Goal: Task Accomplishment & Management: Manage account settings

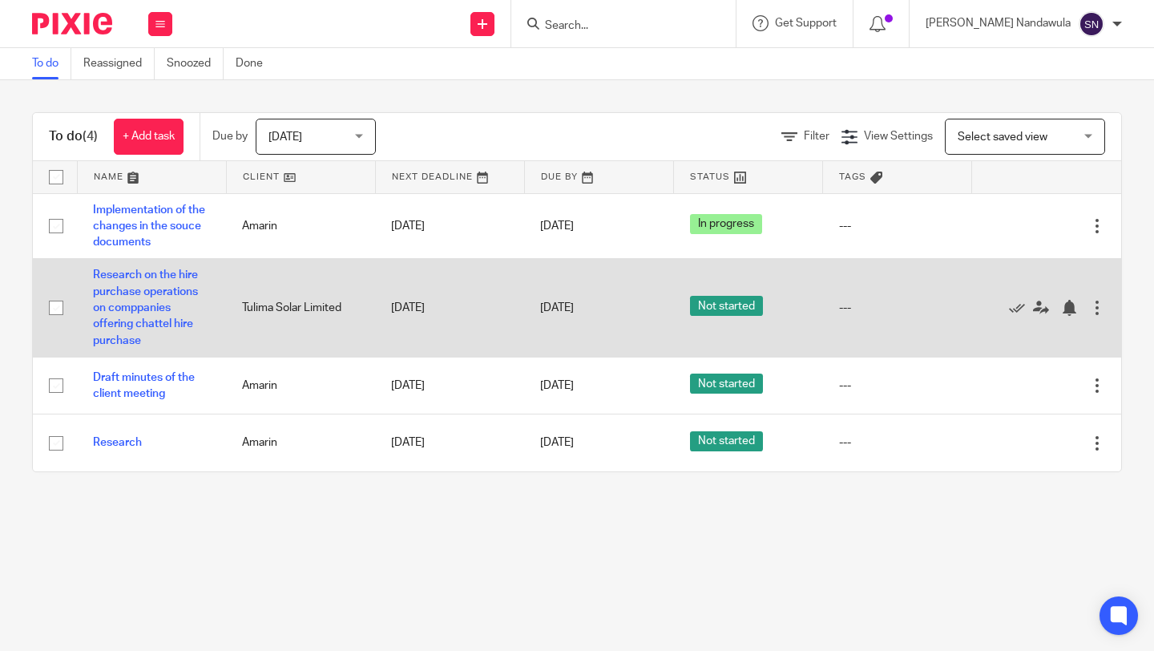
click at [1095, 309] on div at bounding box center [1097, 308] width 16 height 16
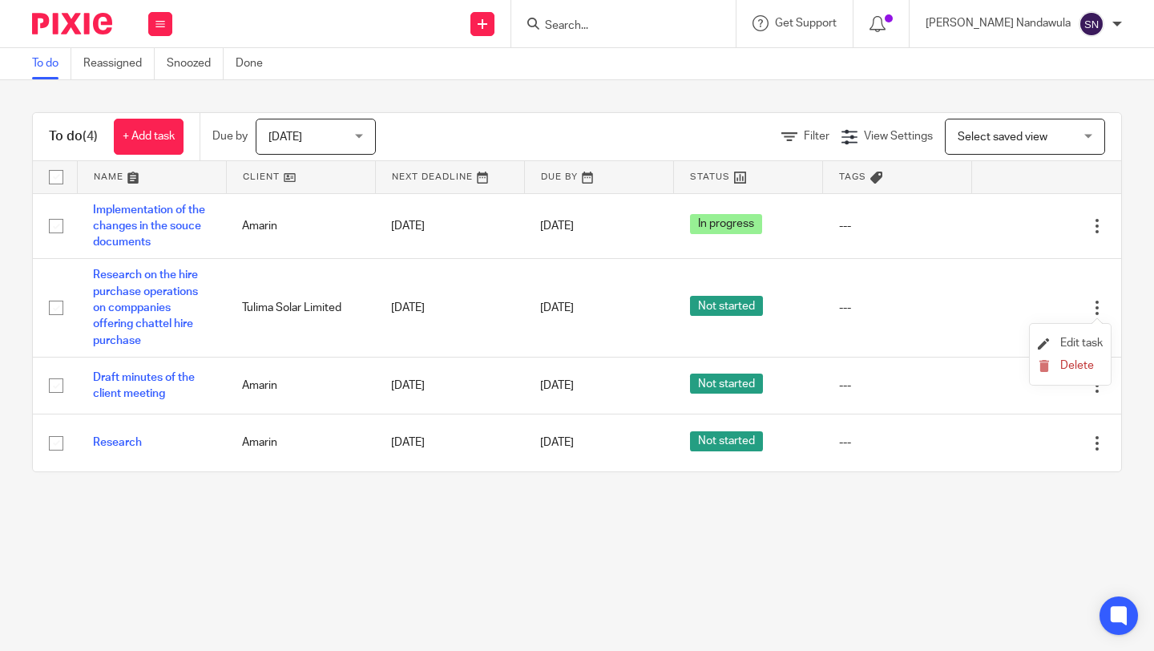
click at [1083, 333] on li "Edit task" at bounding box center [1070, 344] width 65 height 24
click at [1076, 342] on span "Edit task" at bounding box center [1081, 342] width 42 height 11
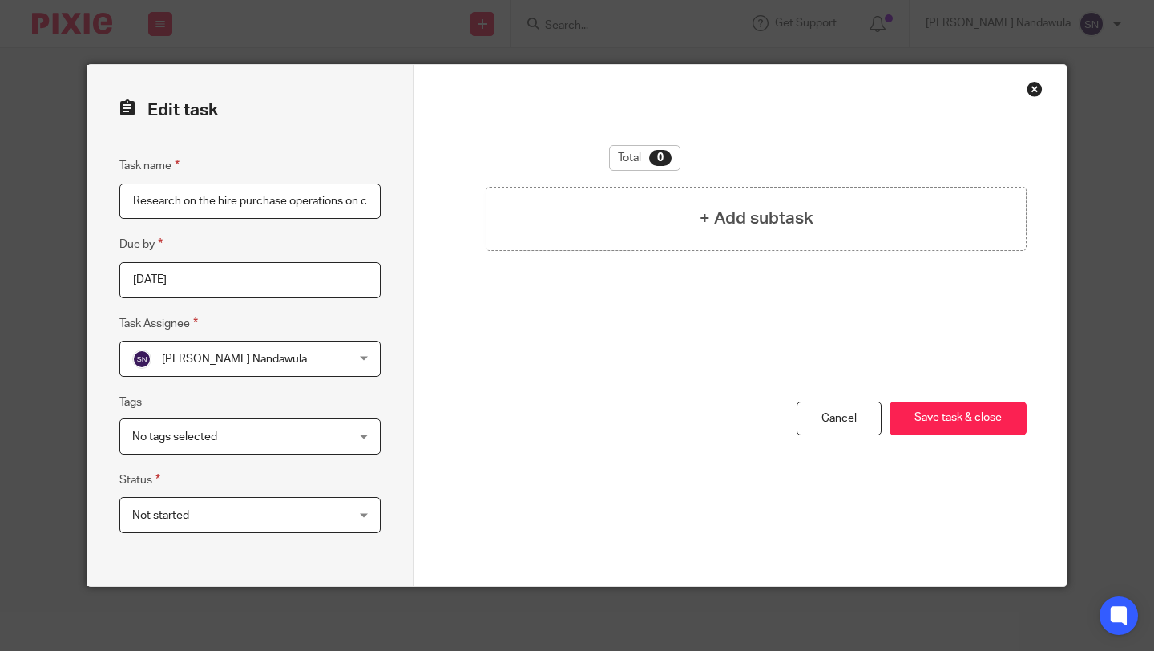
scroll to position [0, 207]
click at [186, 204] on input "Research on the hire purchase operations on comppanies offering chattel hire pu…" at bounding box center [249, 202] width 261 height 36
click at [369, 200] on input "Research on the hire purchase operations on companies offering chattel hire pur…" at bounding box center [249, 202] width 261 height 36
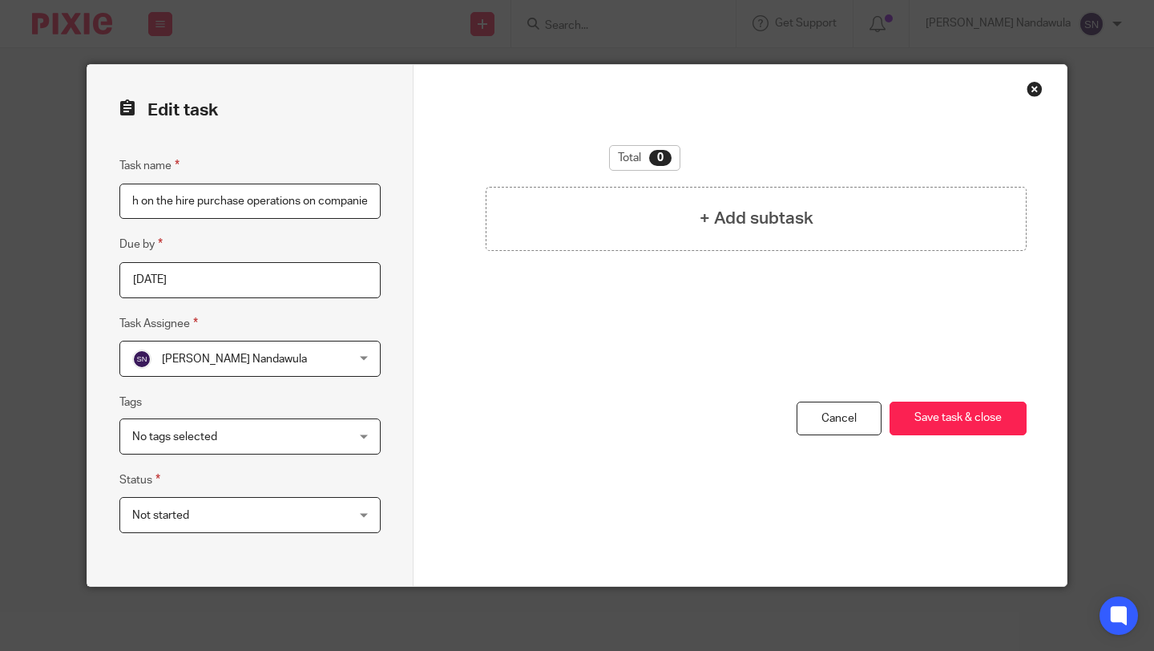
click at [316, 203] on input "Research on the hire purchase operations on companies offering chattel hire pur…" at bounding box center [249, 202] width 261 height 36
click at [258, 200] on input "Research on the hire purchase operations by companies offering chattel hire pur…" at bounding box center [249, 202] width 261 height 36
click at [369, 200] on input "Research on the hire purchase operations by companies that carryout chattel hir…" at bounding box center [249, 202] width 261 height 36
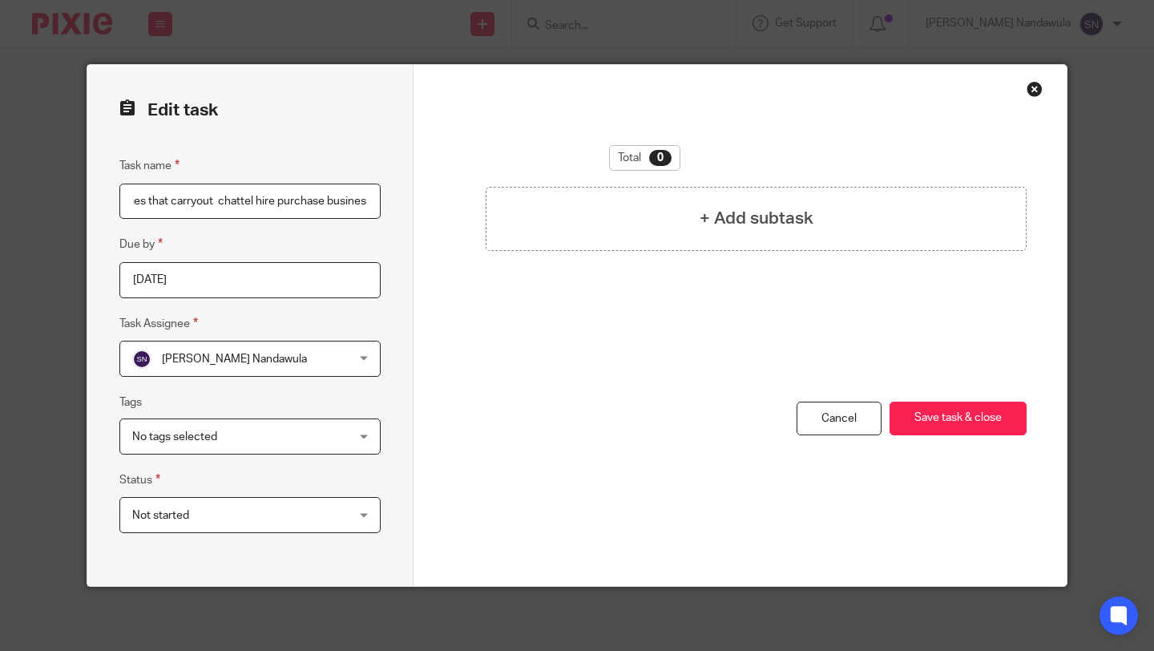
scroll to position [0, 275]
type input "Research on the hire purchase operations by companies that carryout chattel hir…"
click at [279, 276] on input "[DATE]" at bounding box center [249, 280] width 261 height 36
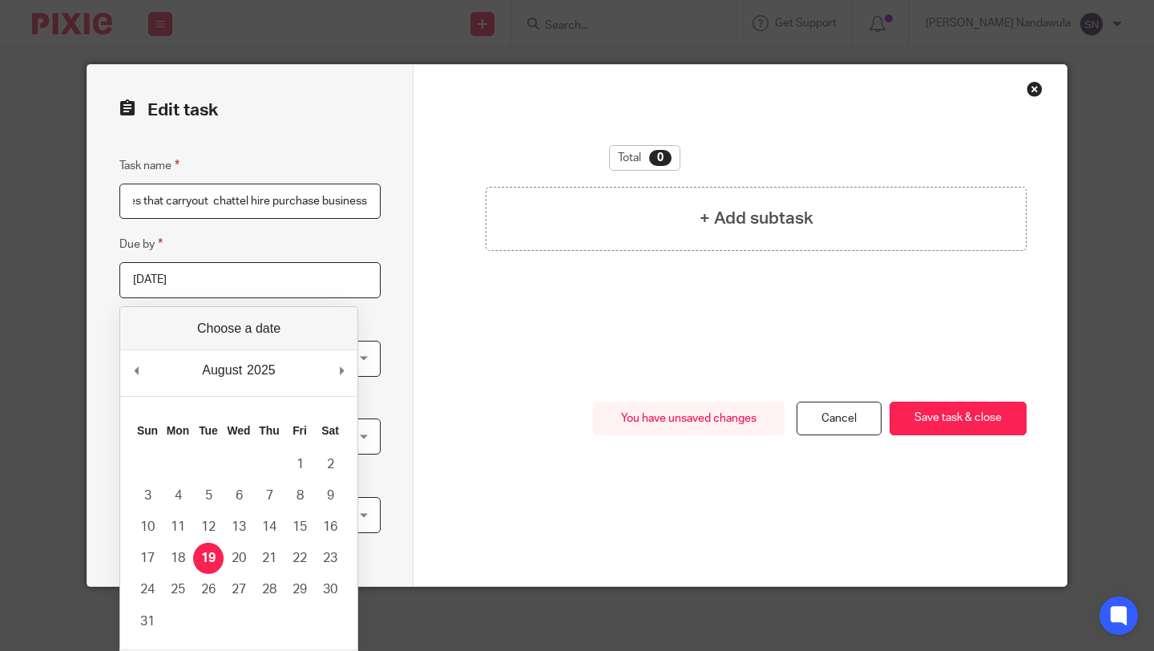
scroll to position [0, 0]
type input "2025-08-20"
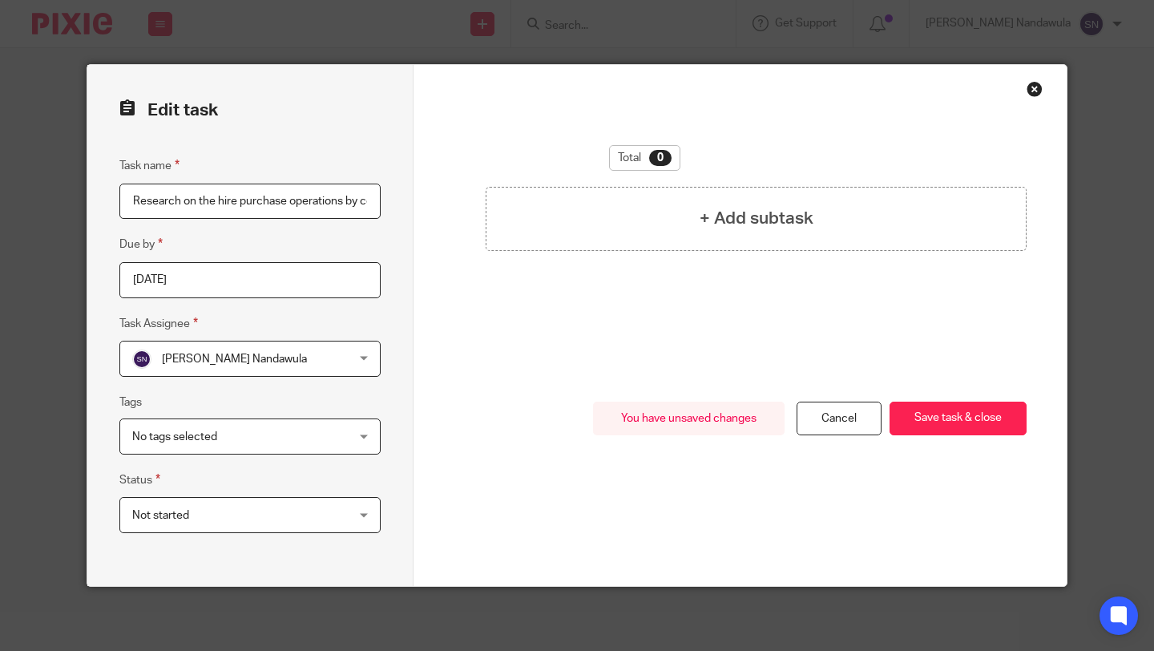
click at [365, 430] on div "No tags selected" at bounding box center [249, 436] width 261 height 36
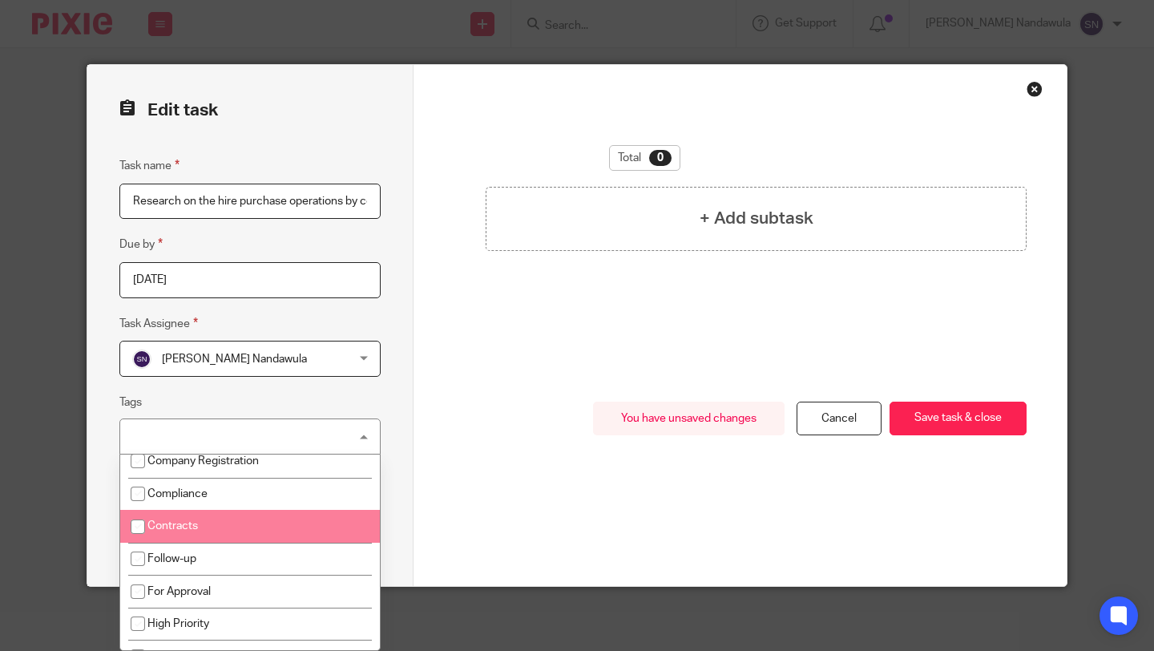
scroll to position [32, 0]
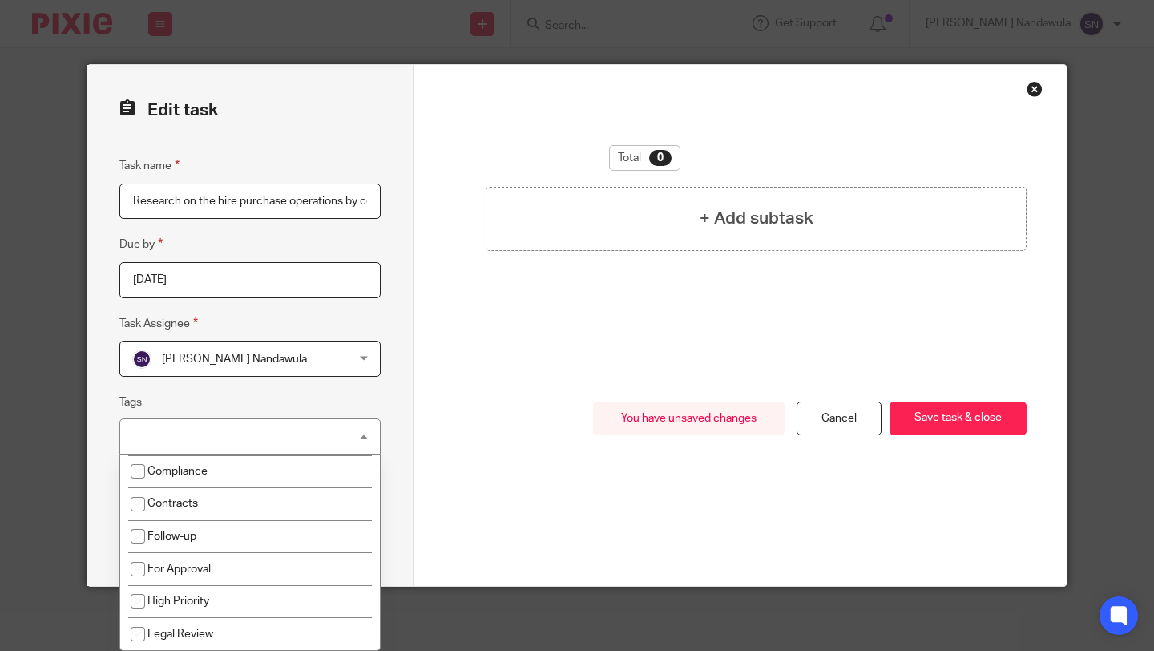
click at [369, 406] on fieldset "Tags No tags selected Company Registration Compliance Contracts Follow-up For A…" at bounding box center [249, 424] width 261 height 62
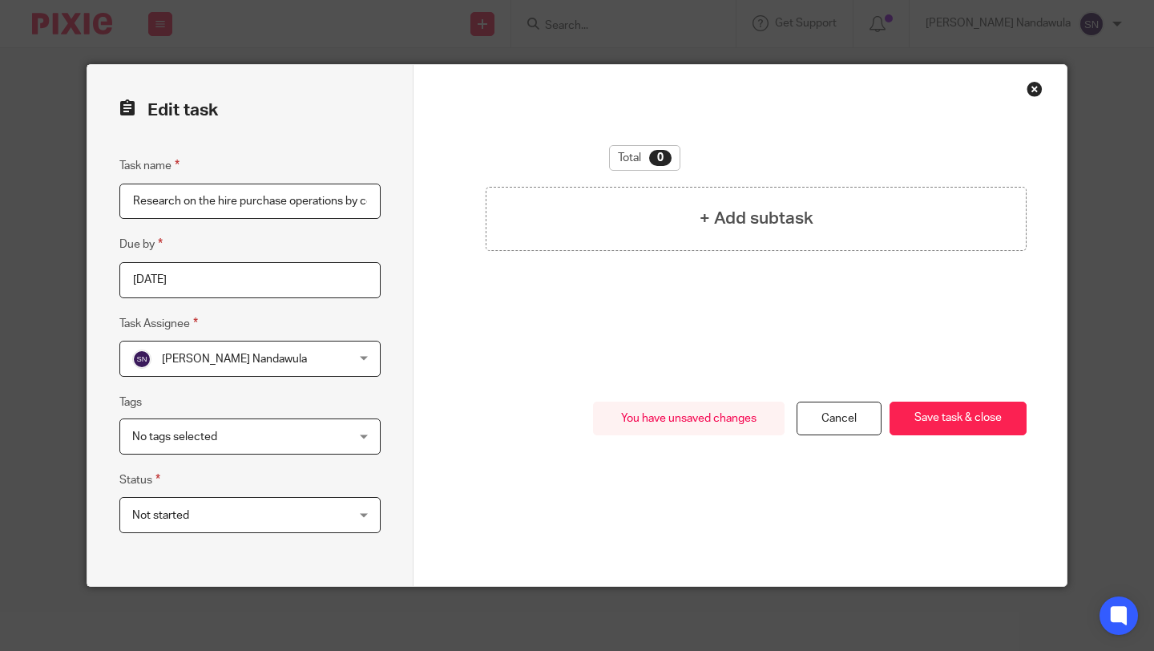
click at [359, 516] on div "Not started Not started" at bounding box center [249, 515] width 261 height 36
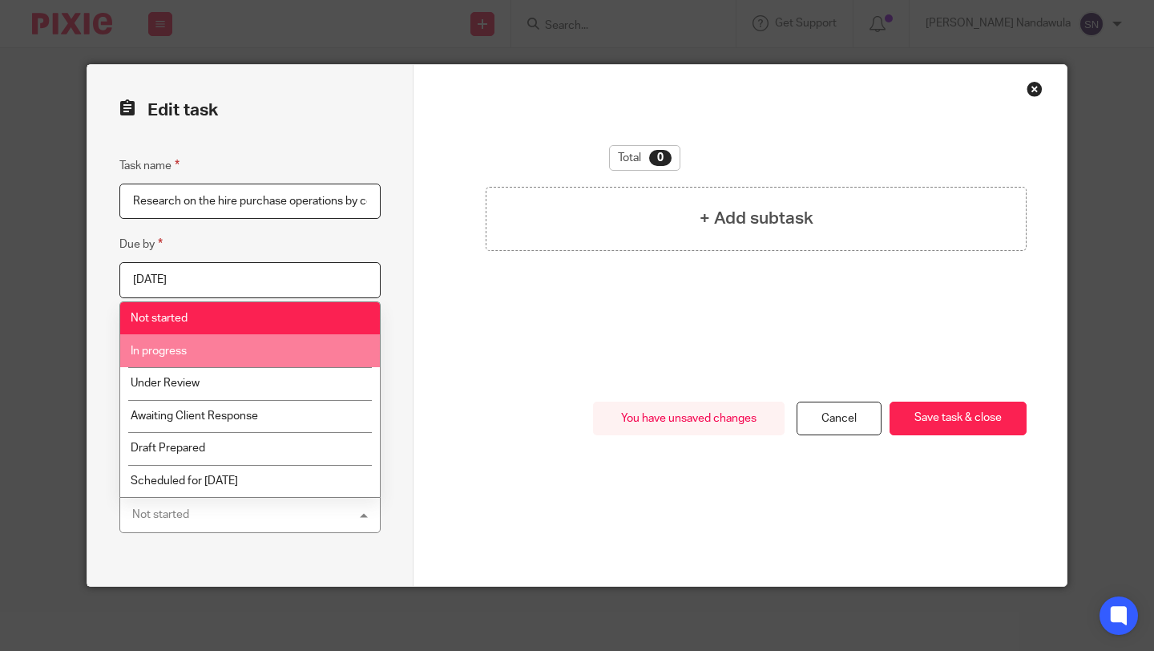
click at [264, 345] on li "In progress" at bounding box center [250, 350] width 260 height 33
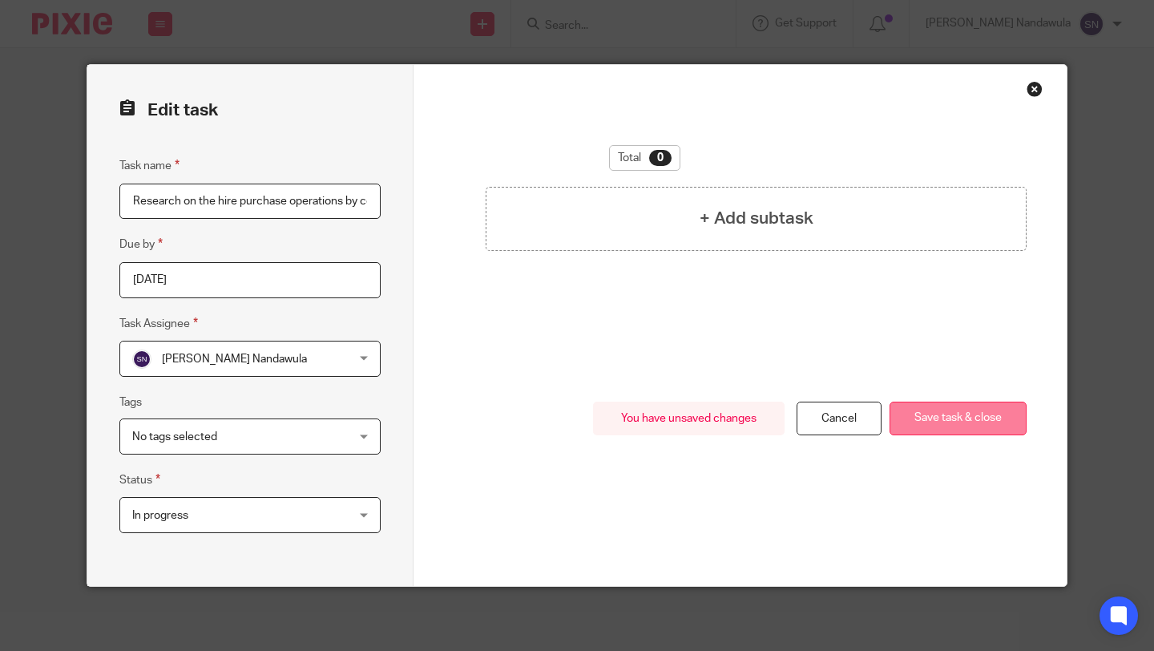
click at [973, 408] on button "Save task & close" at bounding box center [958, 418] width 137 height 34
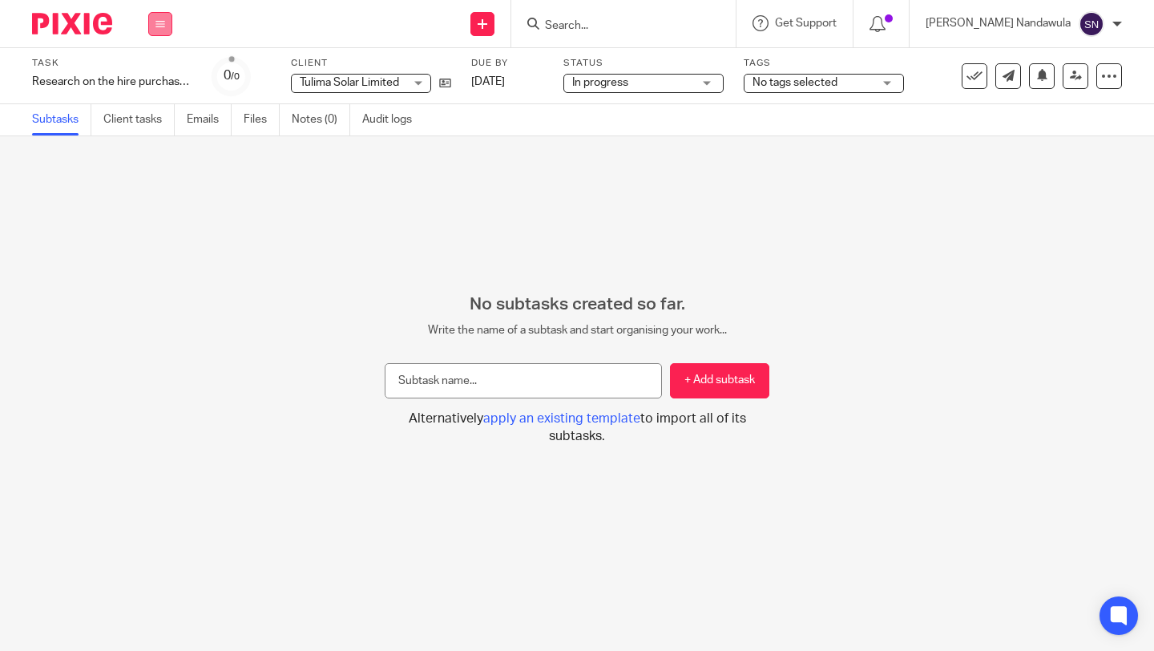
click at [161, 24] on icon at bounding box center [160, 24] width 10 height 10
click at [155, 74] on link "Work" at bounding box center [153, 74] width 28 height 11
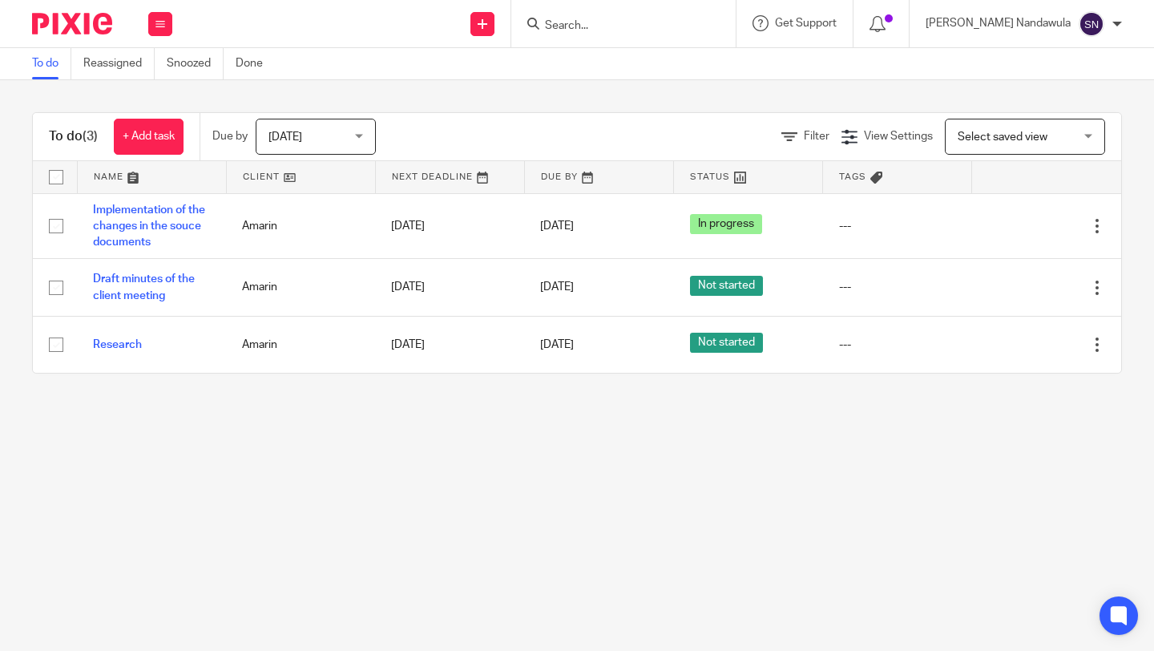
click at [1094, 141] on div "Select saved view Select saved view" at bounding box center [1025, 137] width 160 height 36
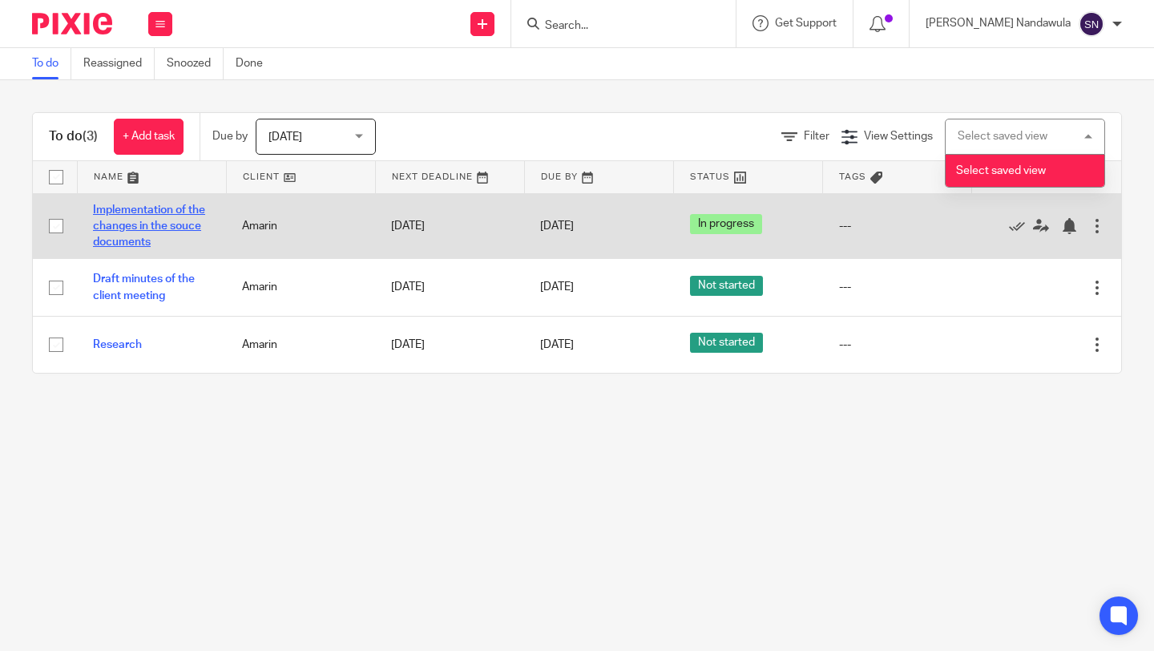
click at [167, 220] on link "Implementation of the changes in the souce documents" at bounding box center [149, 226] width 112 height 44
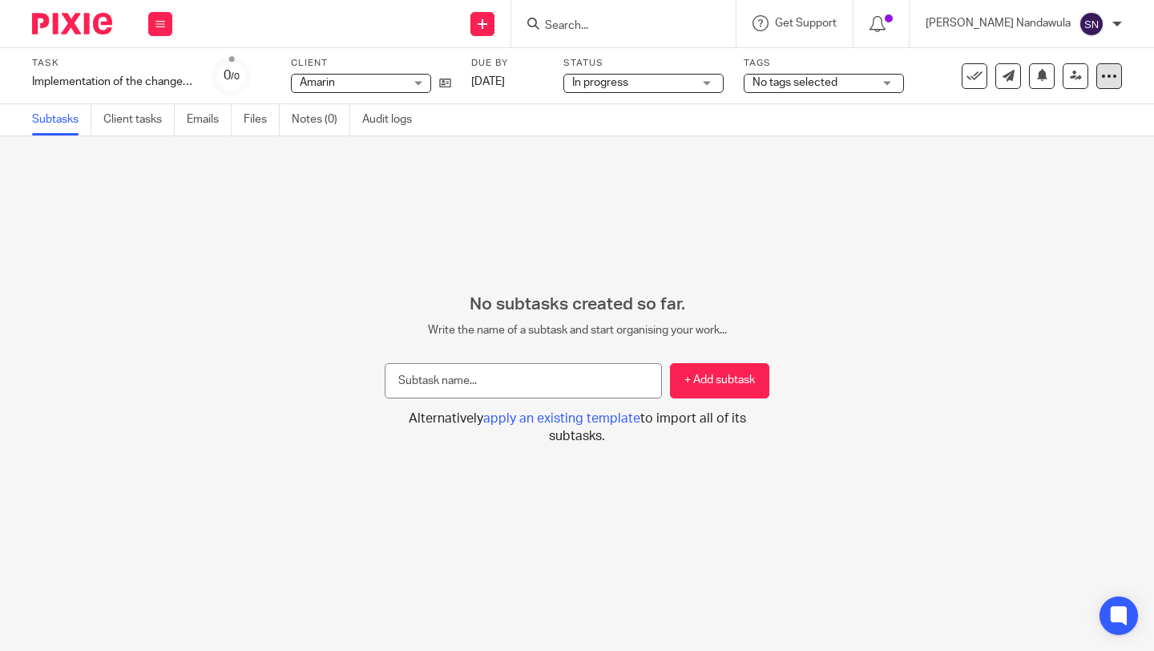
click at [1112, 73] on icon at bounding box center [1109, 76] width 16 height 16
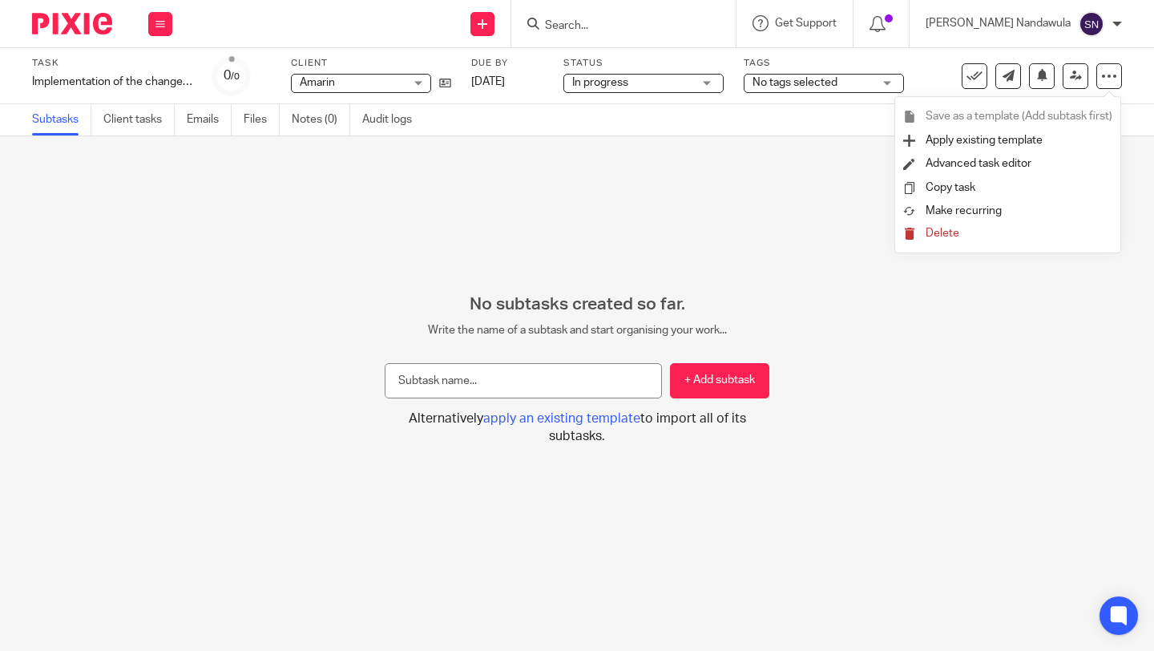
click at [847, 200] on div "No subtasks created so far. Write the name of a subtask and start organising yo…" at bounding box center [577, 393] width 1154 height 514
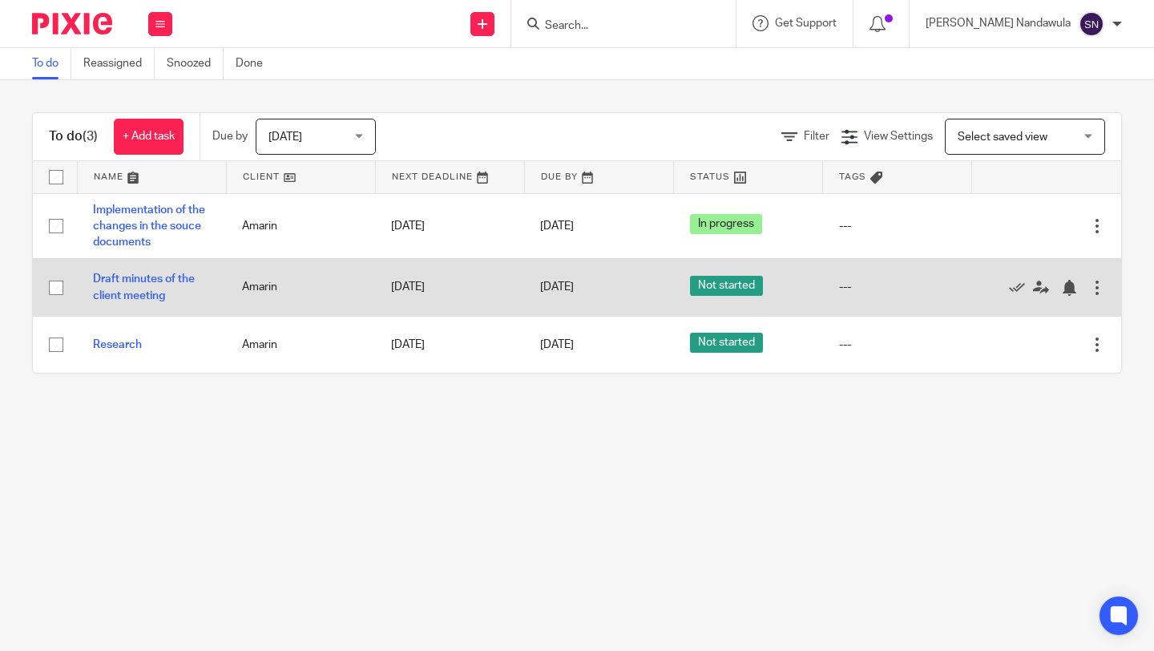
click at [1102, 288] on div at bounding box center [1097, 288] width 16 height 16
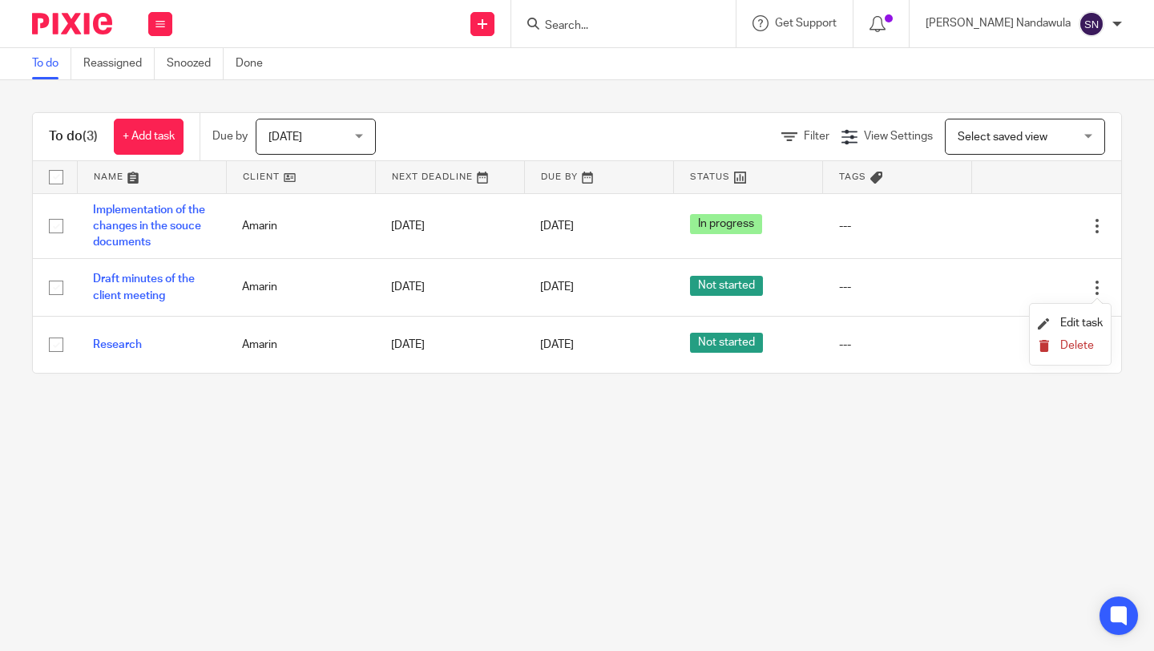
click at [1077, 351] on span "Delete" at bounding box center [1077, 345] width 34 height 11
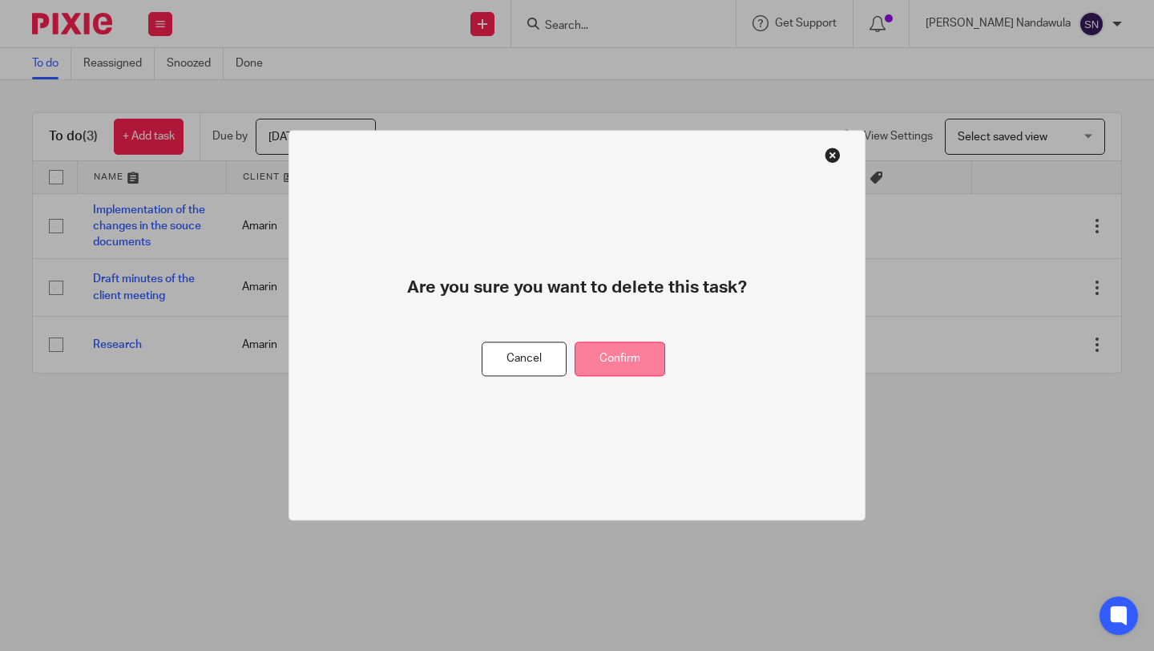
click at [595, 360] on button "Confirm" at bounding box center [620, 359] width 91 height 34
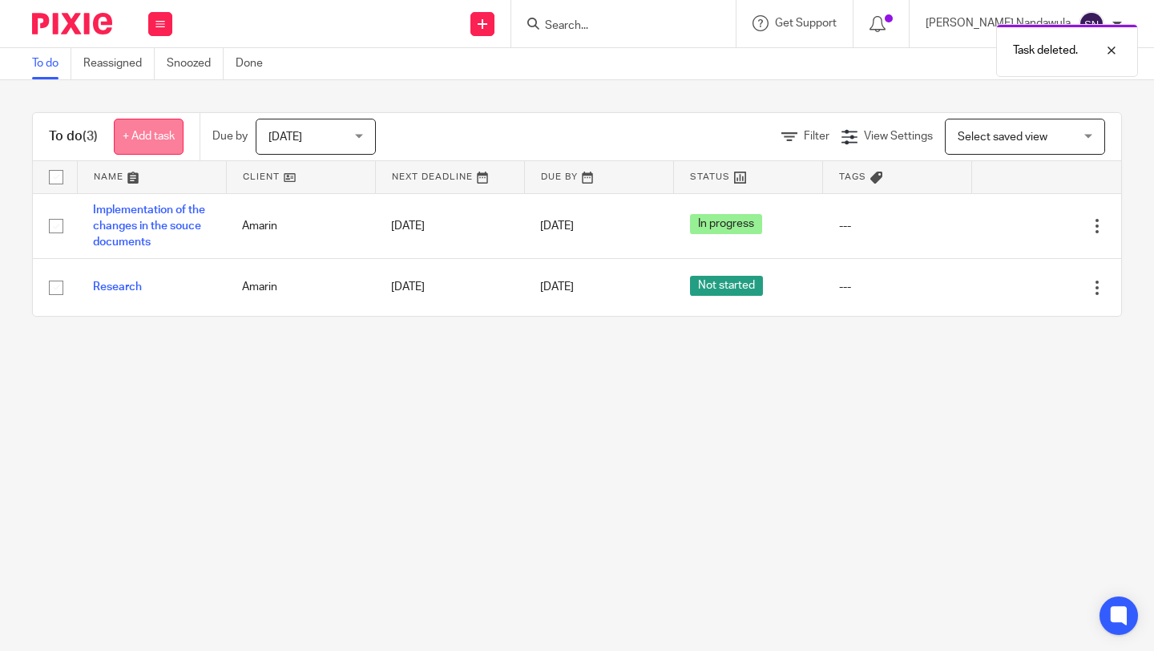
click at [158, 130] on link "+ Add task" at bounding box center [149, 137] width 70 height 36
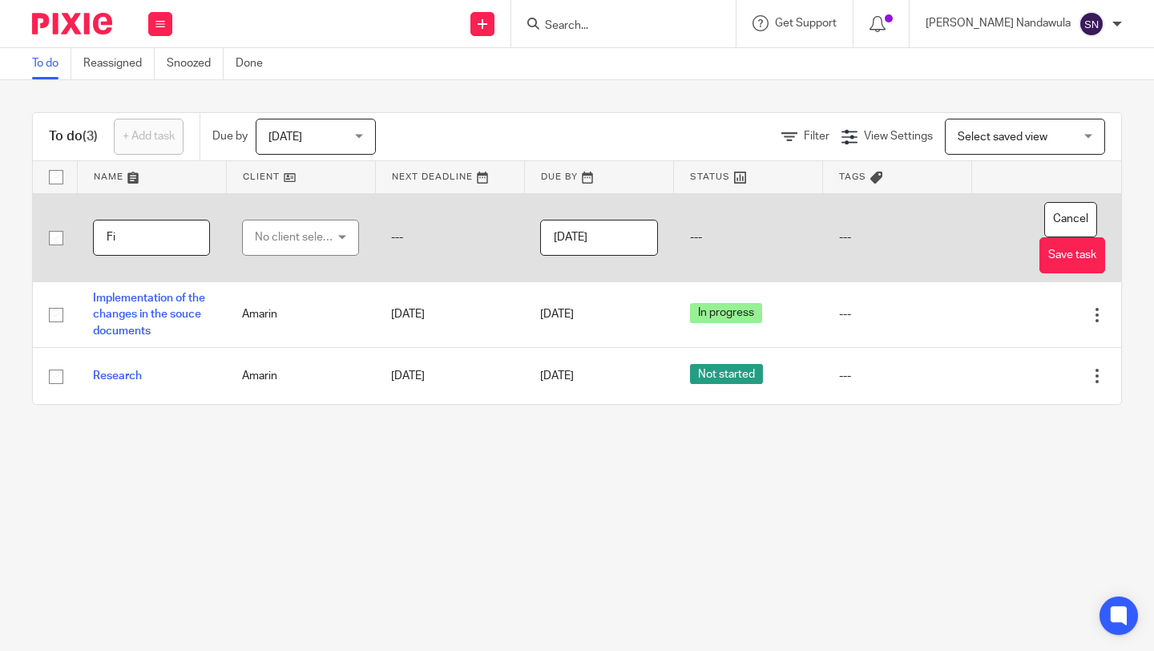
type input "F"
type input "Renewal of the postal address"
click at [345, 233] on div "No client selected" at bounding box center [300, 238] width 117 height 36
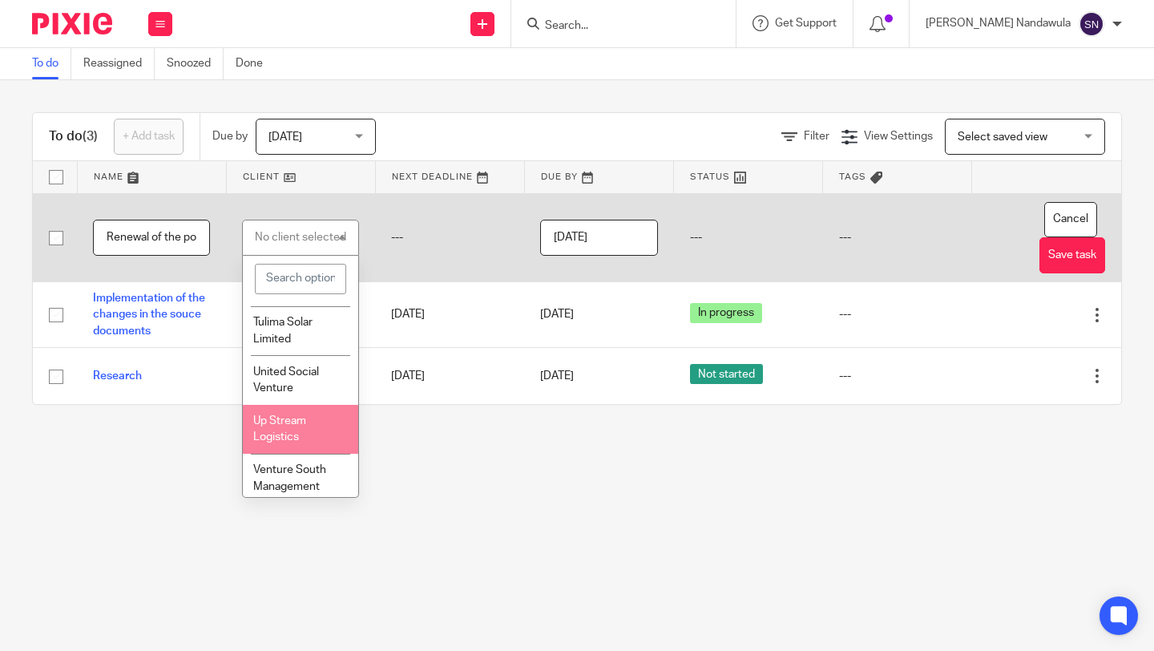
scroll to position [1233, 0]
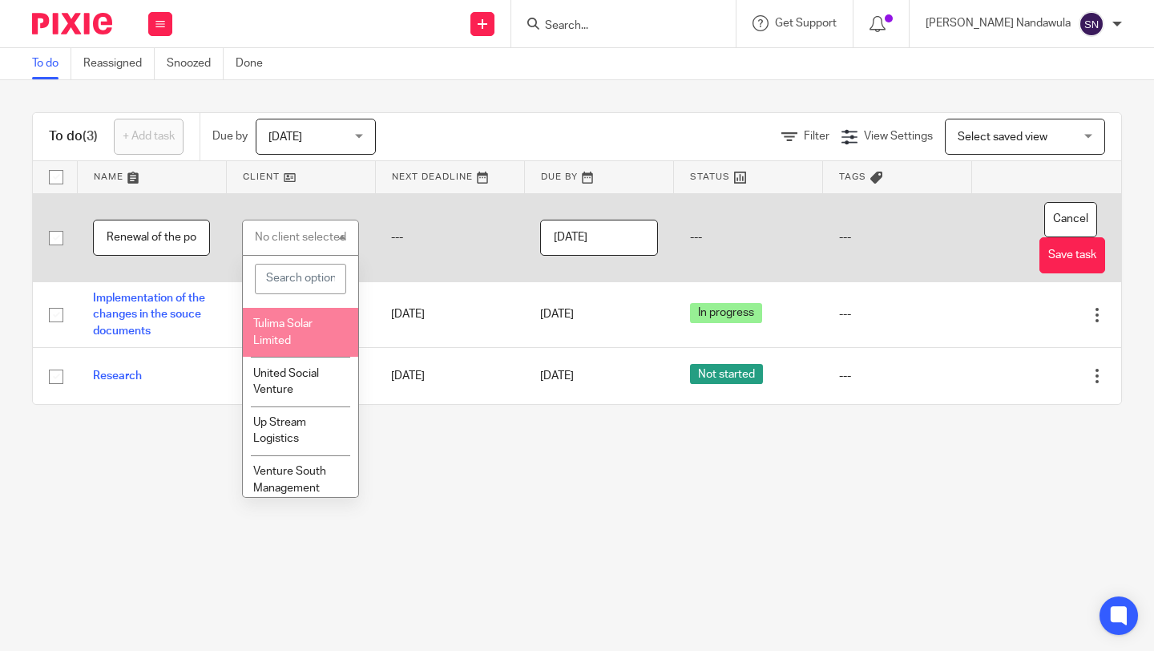
click at [308, 346] on span "Tulima Solar Limited" at bounding box center [282, 332] width 59 height 28
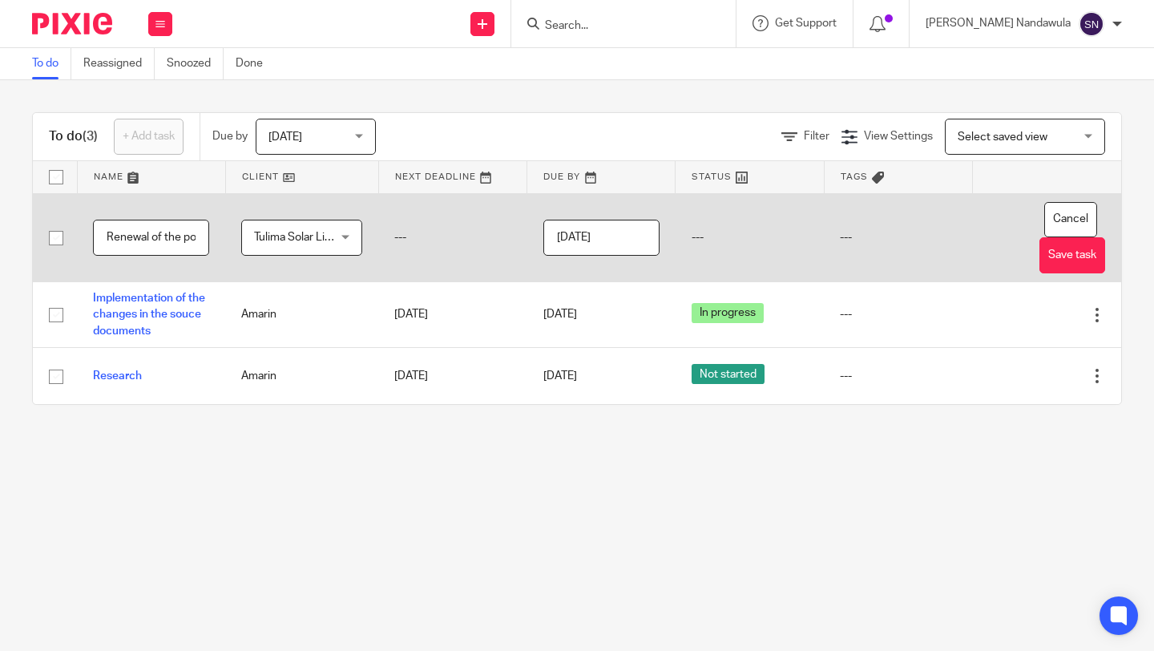
click at [645, 240] on input "[DATE]" at bounding box center [601, 238] width 116 height 36
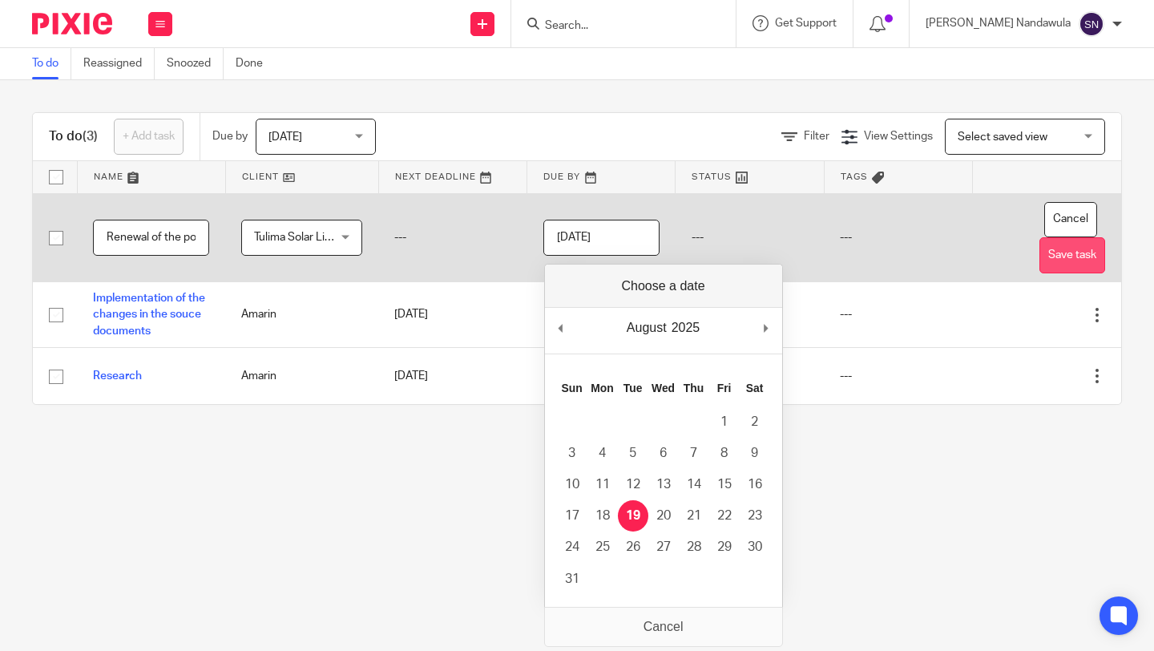
click at [1071, 256] on button "Save task" at bounding box center [1072, 255] width 66 height 36
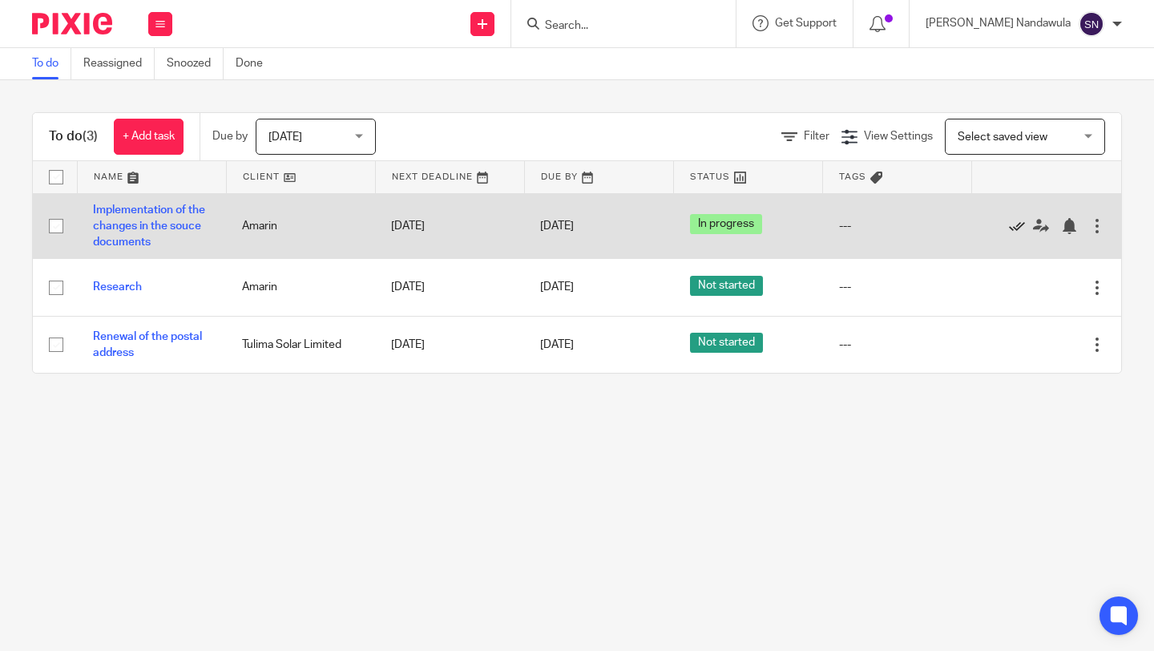
click at [1016, 228] on icon at bounding box center [1017, 226] width 16 height 16
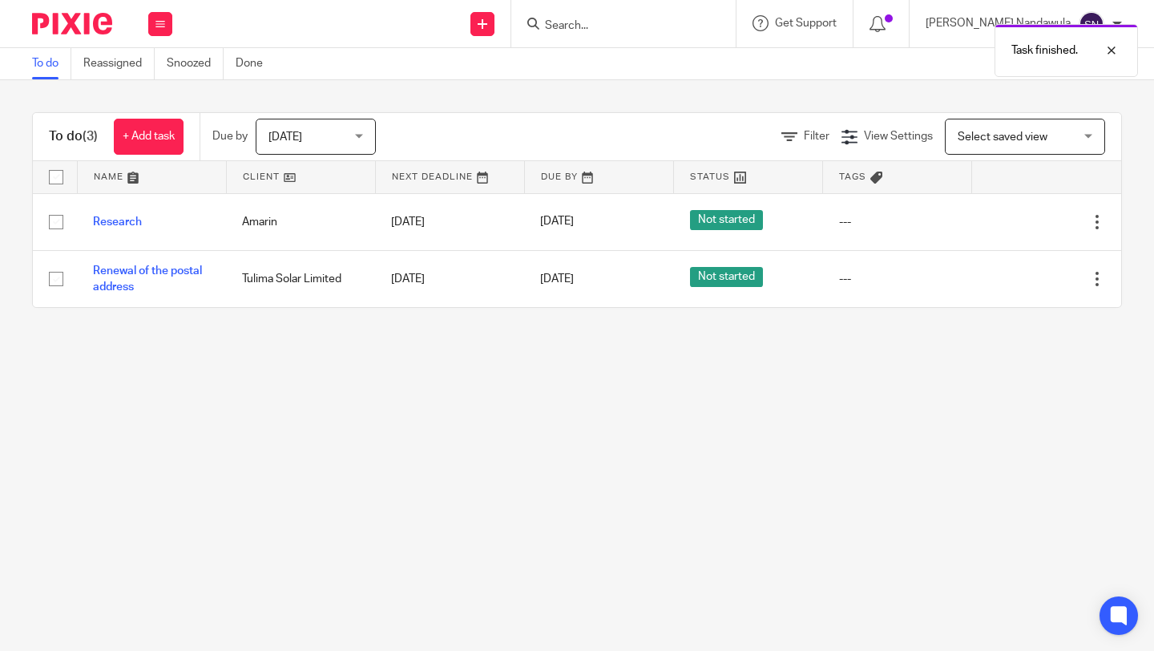
click at [1016, 228] on icon at bounding box center [1017, 222] width 16 height 16
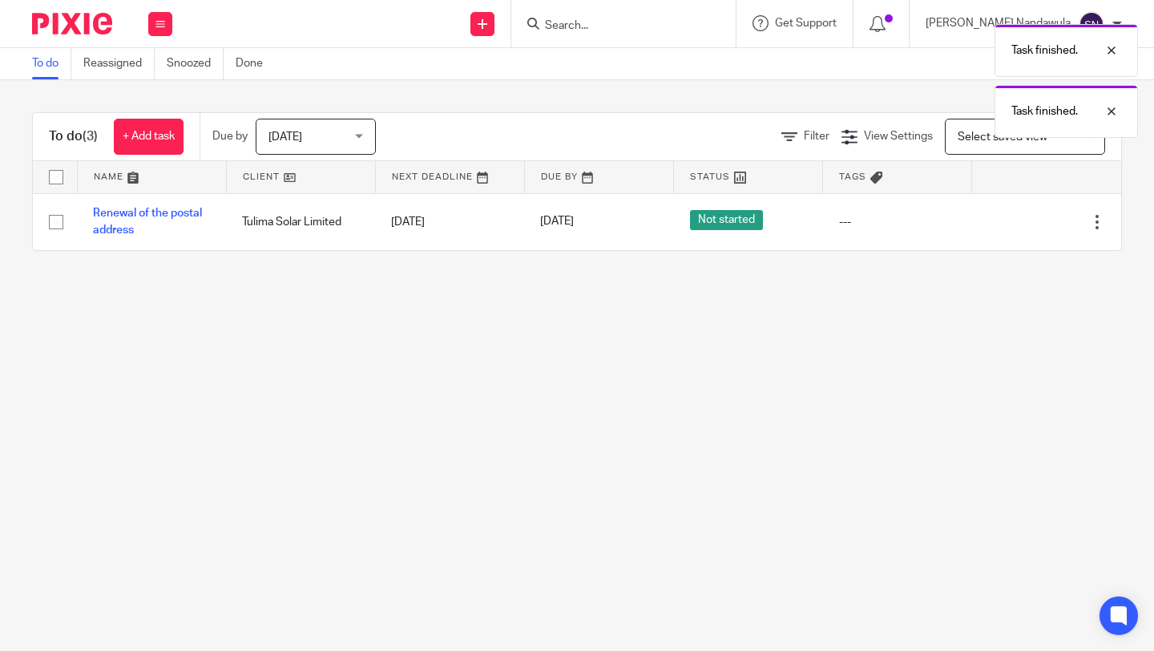
click at [1016, 228] on icon at bounding box center [1017, 222] width 16 height 16
